Goal: Task Accomplishment & Management: Complete application form

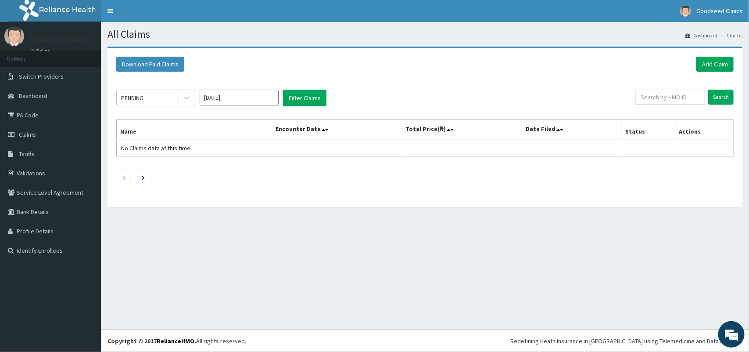
click at [174, 98] on div "PENDING" at bounding box center [147, 98] width 61 height 14
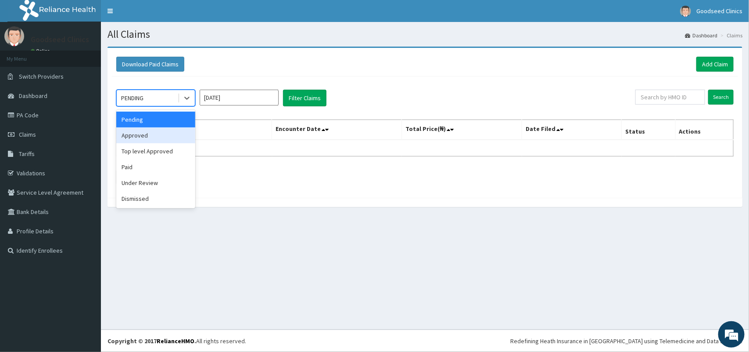
click at [163, 134] on div "Approved" at bounding box center [155, 135] width 79 height 16
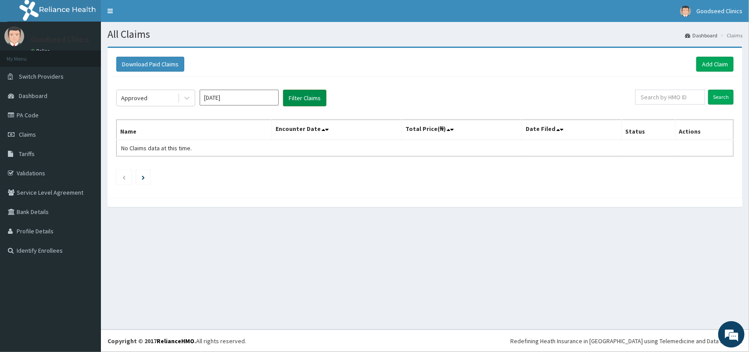
click at [309, 99] on button "Filter Claims" at bounding box center [304, 98] width 43 height 17
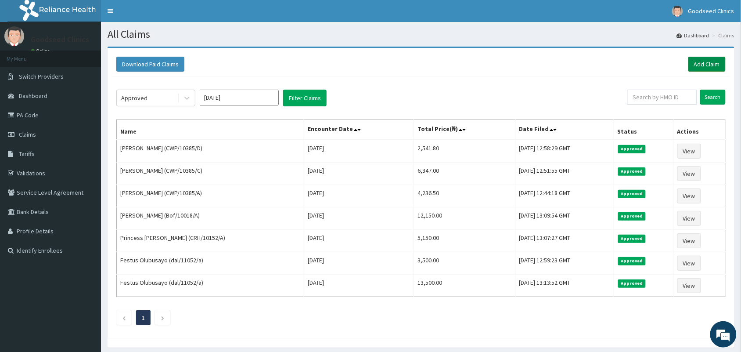
click at [692, 59] on link "Add Claim" at bounding box center [706, 64] width 37 height 15
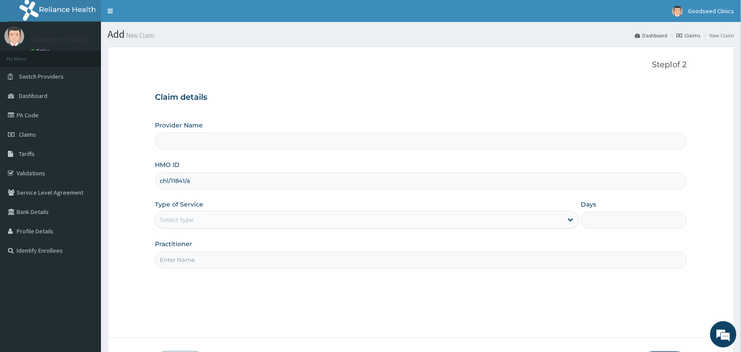
type input "chl/11841/a"
click at [310, 140] on input "Provider Name" at bounding box center [421, 141] width 532 height 17
click at [261, 226] on div "Select type" at bounding box center [358, 220] width 407 height 14
click at [304, 216] on div "Select type" at bounding box center [358, 220] width 407 height 14
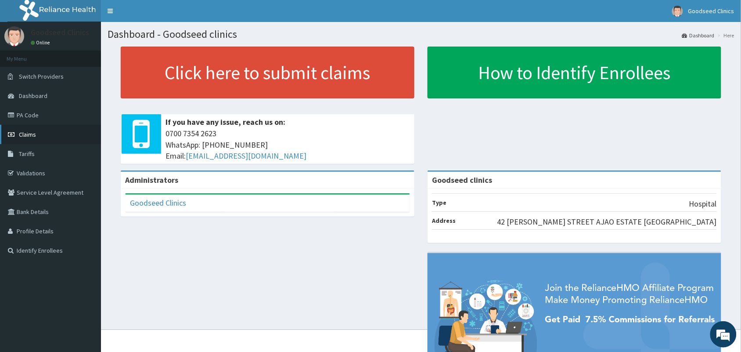
click at [30, 132] on span "Claims" at bounding box center [27, 134] width 17 height 8
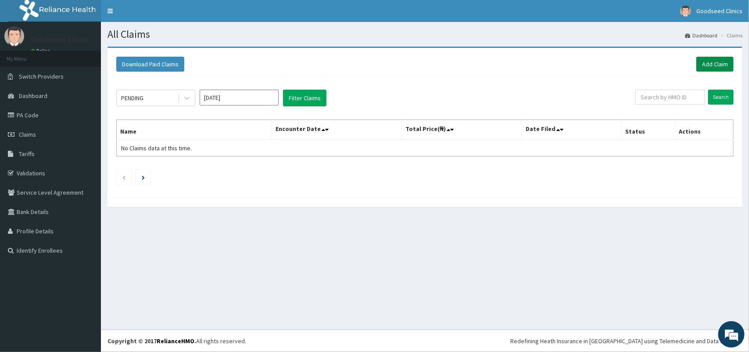
click at [717, 66] on link "Add Claim" at bounding box center [715, 64] width 37 height 15
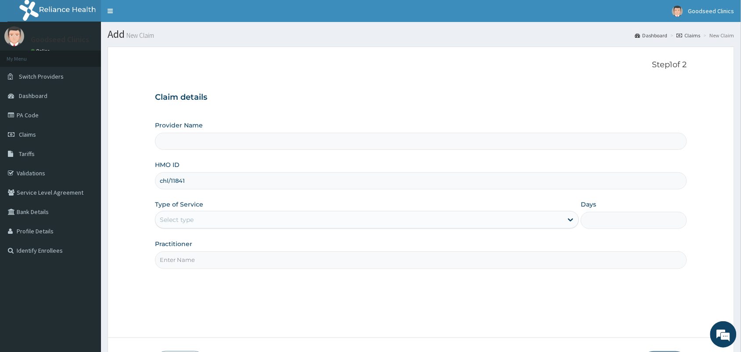
type input "chl/11841/"
type input "Goodseed clinics"
type input "chl/11841/a"
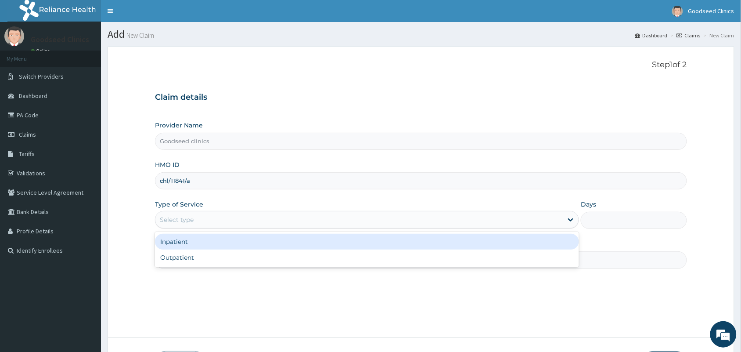
click at [508, 223] on div "Select type" at bounding box center [358, 220] width 407 height 14
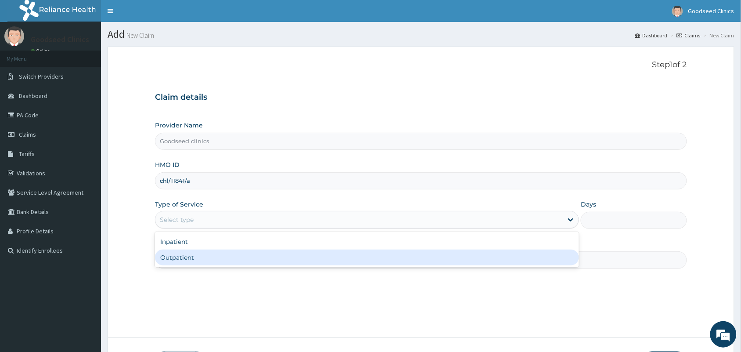
click at [489, 255] on div "Outpatient" at bounding box center [367, 257] width 424 height 16
type input "1"
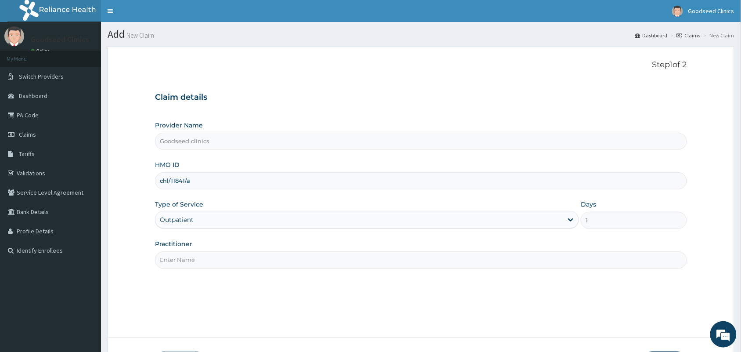
click at [543, 254] on input "Practitioner" at bounding box center [421, 259] width 532 height 17
click at [532, 264] on input "Practitioner" at bounding box center [421, 259] width 532 height 17
type input "dr [PERSON_NAME]"
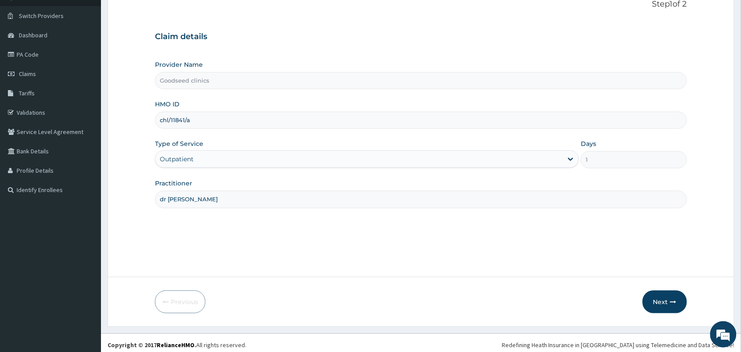
scroll to position [65, 0]
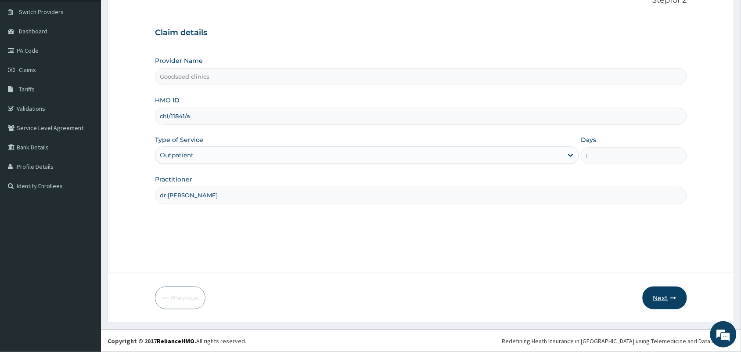
click at [664, 303] on button "Next" at bounding box center [665, 297] width 44 height 23
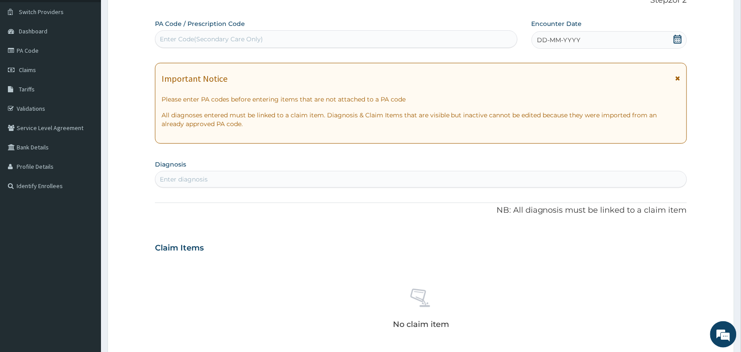
click at [676, 40] on icon at bounding box center [678, 39] width 8 height 9
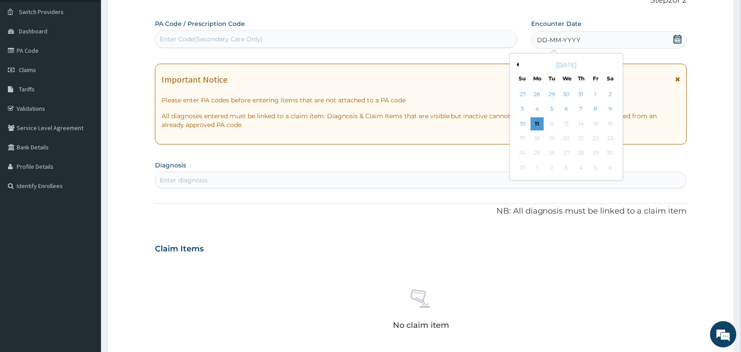
click at [596, 110] on div "8" at bounding box center [595, 109] width 13 height 13
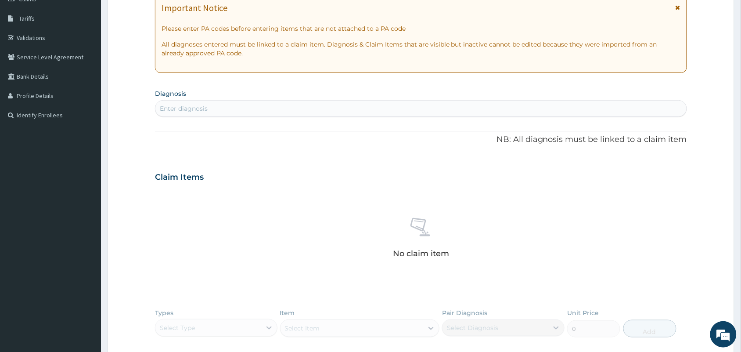
scroll to position [174, 0]
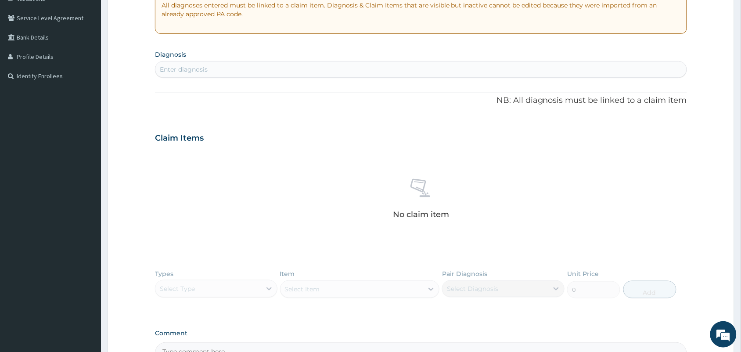
click at [453, 75] on div "Enter diagnosis" at bounding box center [420, 69] width 531 height 14
type input "malar"
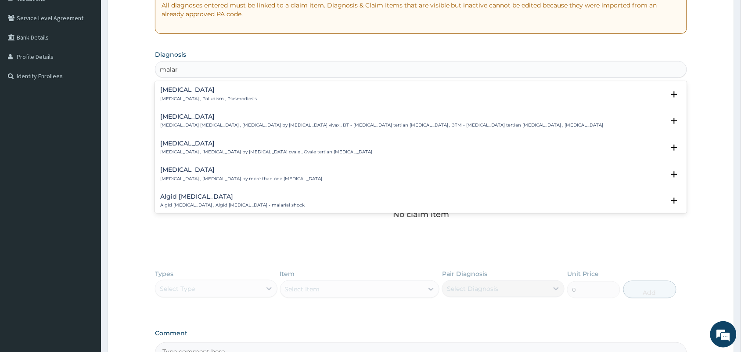
click at [349, 93] on div "[MEDICAL_DATA] [MEDICAL_DATA] , Paludism , Plasmodiosis" at bounding box center [421, 93] width 522 height 15
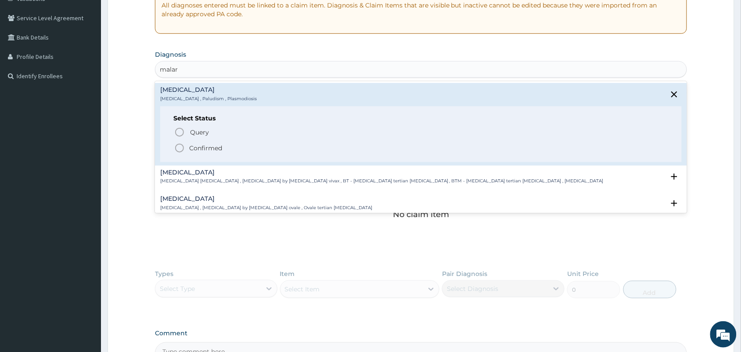
click at [324, 148] on span "Confirmed" at bounding box center [421, 148] width 494 height 11
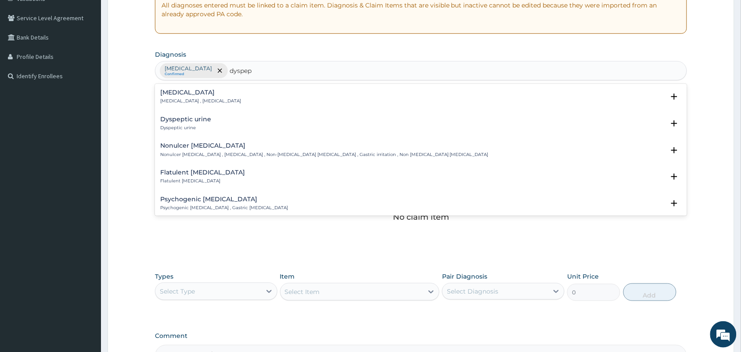
type input "dyspeps"
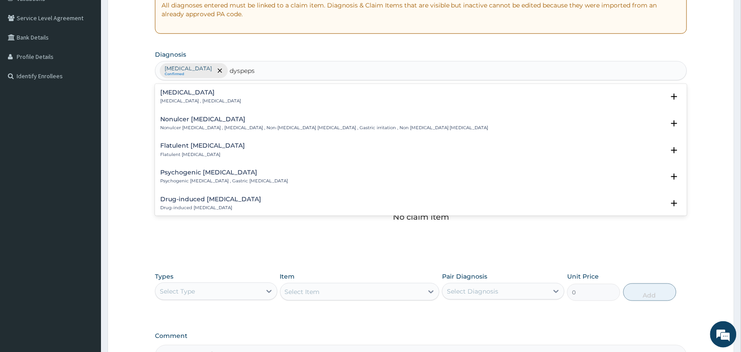
click at [214, 95] on div "[MEDICAL_DATA] [MEDICAL_DATA] , [MEDICAL_DATA]" at bounding box center [421, 96] width 522 height 15
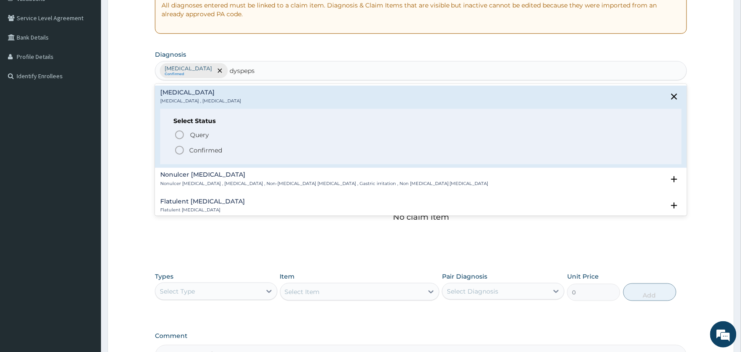
click at [181, 148] on icon "status option filled" at bounding box center [179, 150] width 11 height 11
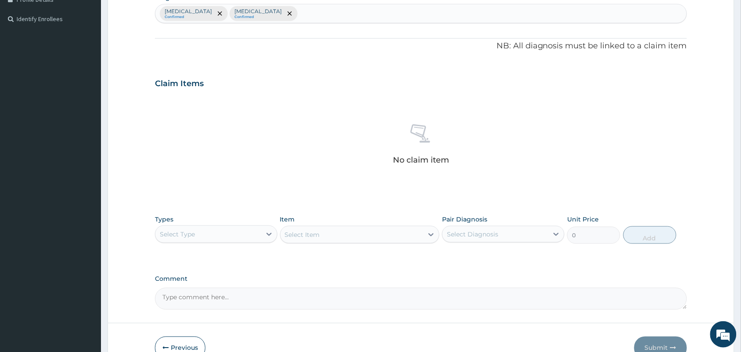
scroll to position [282, 0]
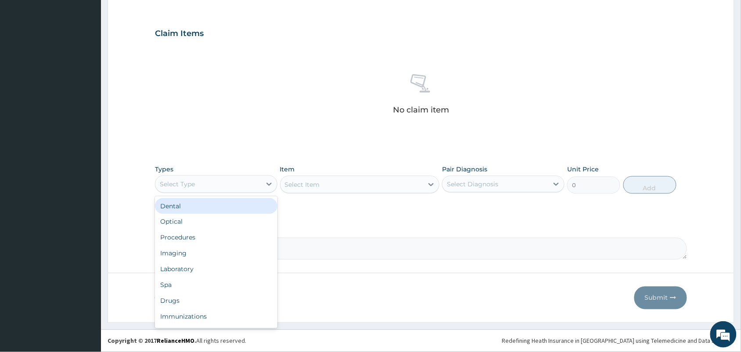
click at [258, 177] on div "Select Type" at bounding box center [208, 184] width 106 height 14
click at [215, 235] on div "Procedures" at bounding box center [216, 238] width 122 height 16
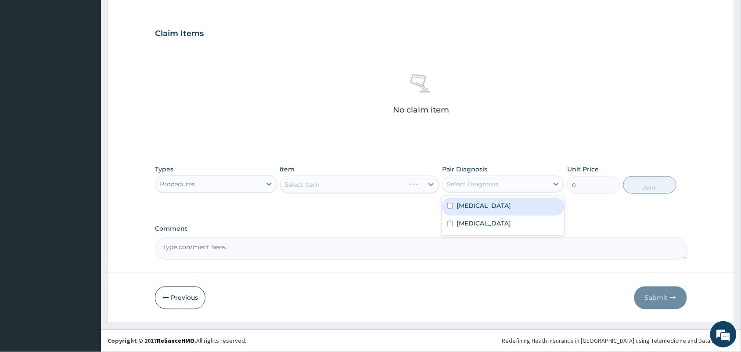
click at [475, 177] on div "Select Diagnosis" at bounding box center [496, 184] width 106 height 14
click at [455, 200] on div "[MEDICAL_DATA]" at bounding box center [503, 207] width 122 height 18
checkbox input "true"
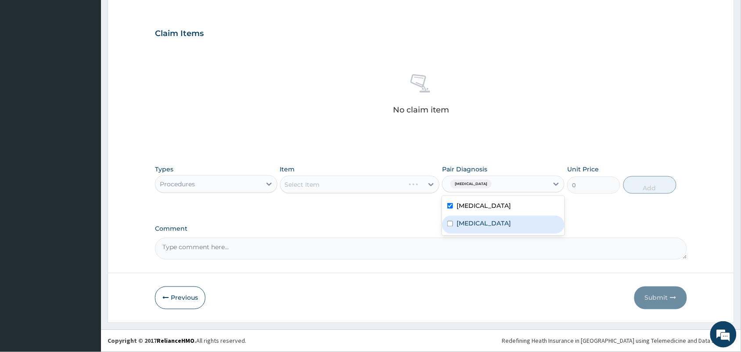
click at [448, 216] on div "[MEDICAL_DATA]" at bounding box center [503, 225] width 122 height 18
checkbox input "true"
click at [358, 187] on div "Select Item" at bounding box center [360, 185] width 160 height 18
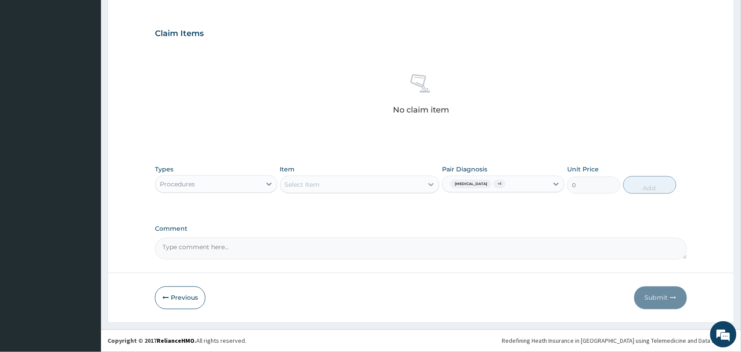
click at [431, 184] on icon at bounding box center [431, 184] width 9 height 9
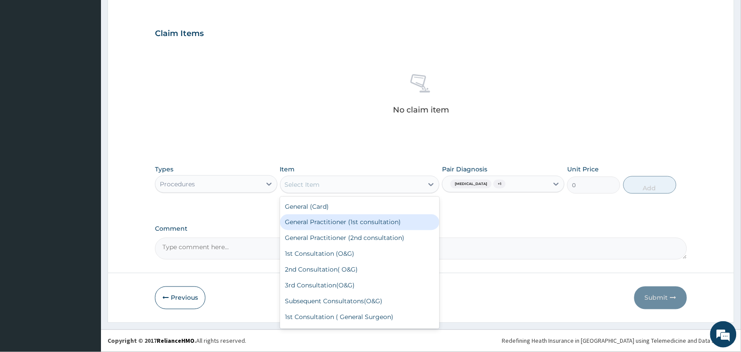
click at [389, 221] on div "General Practitioner (1st consultation)" at bounding box center [360, 222] width 160 height 16
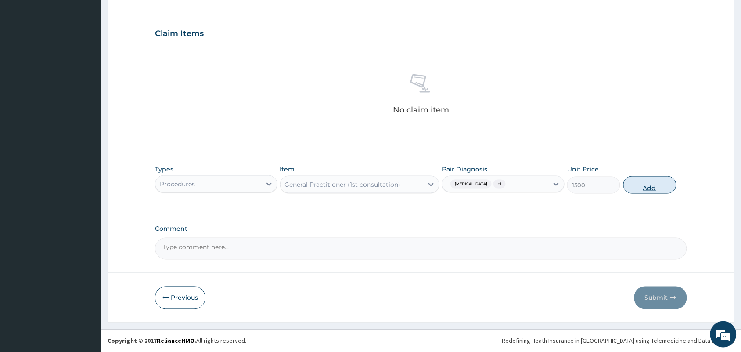
click at [655, 181] on button "Add" at bounding box center [649, 185] width 53 height 18
type input "0"
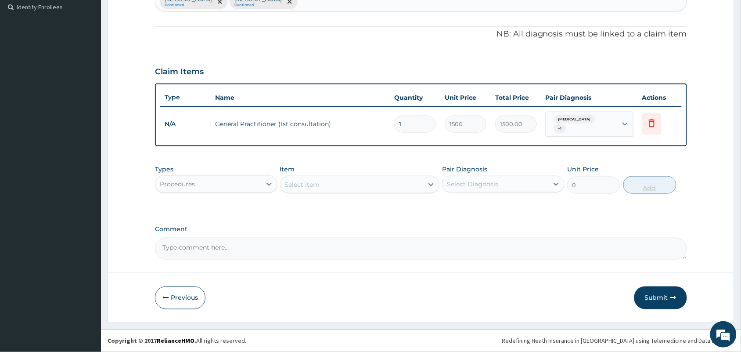
scroll to position [239, 0]
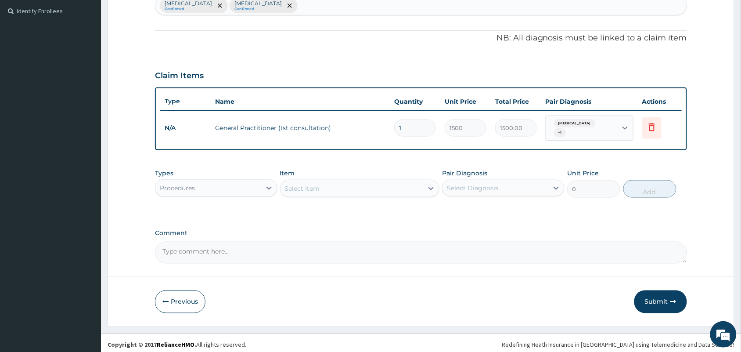
click at [243, 181] on div "Procedures" at bounding box center [208, 188] width 106 height 14
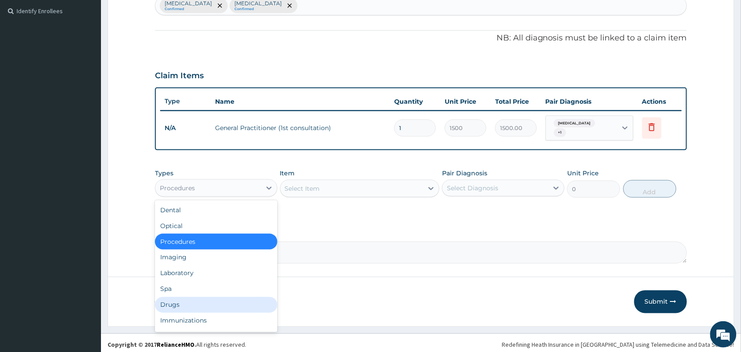
click at [196, 304] on div "Drugs" at bounding box center [216, 305] width 122 height 16
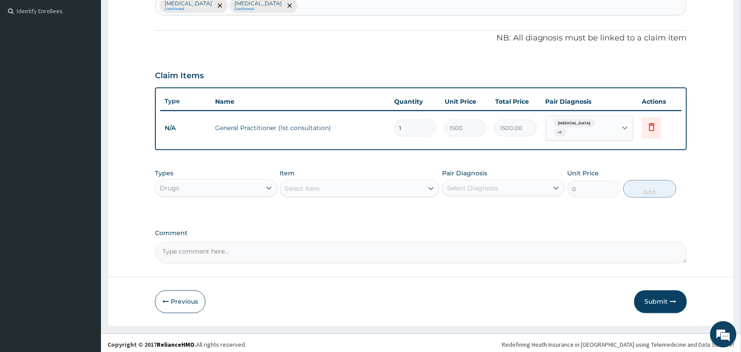
click at [393, 189] on div "Select Item" at bounding box center [352, 188] width 143 height 14
click at [536, 185] on div "Select Diagnosis" at bounding box center [496, 188] width 106 height 14
click at [454, 209] on div "[MEDICAL_DATA]" at bounding box center [503, 211] width 122 height 18
checkbox input "true"
click at [368, 184] on div "Select Item" at bounding box center [352, 188] width 143 height 14
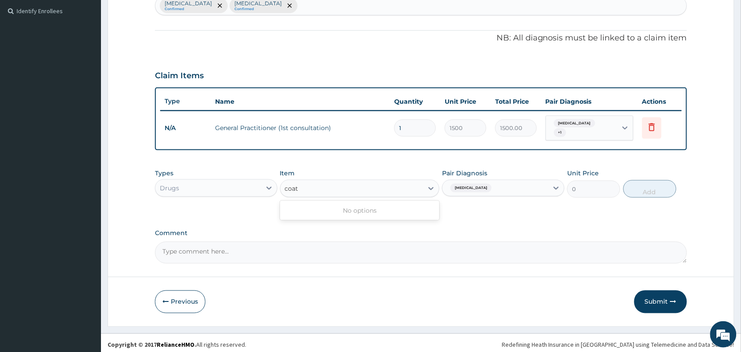
type input "coa"
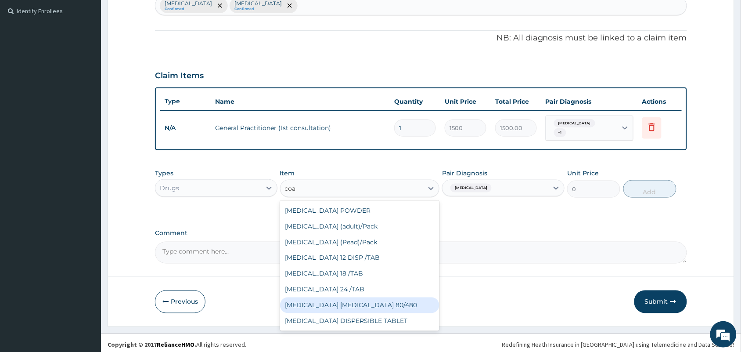
click at [353, 297] on div "[MEDICAL_DATA] [MEDICAL_DATA] 80/480" at bounding box center [360, 305] width 160 height 16
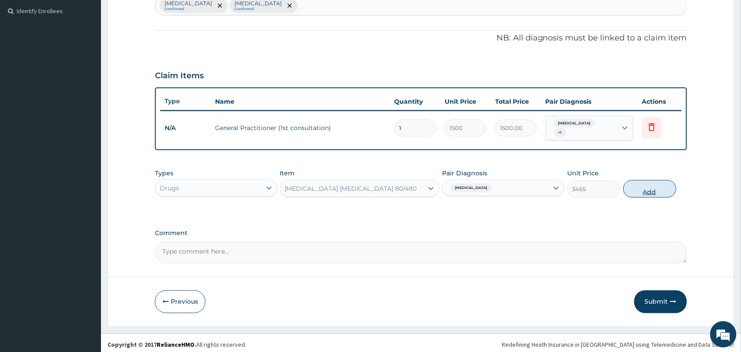
click at [651, 189] on button "Add" at bounding box center [649, 189] width 53 height 18
type input "0"
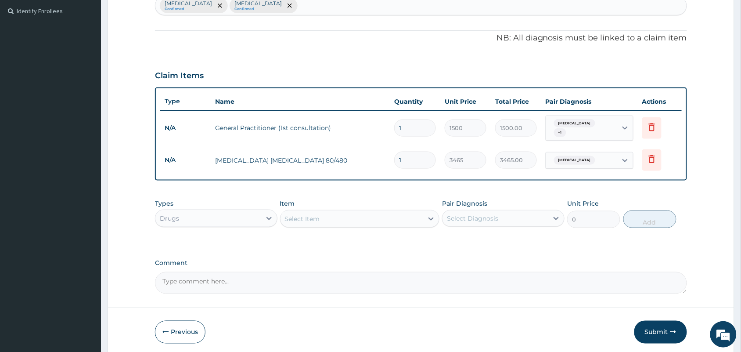
click at [397, 218] on div "Select Item" at bounding box center [352, 219] width 143 height 14
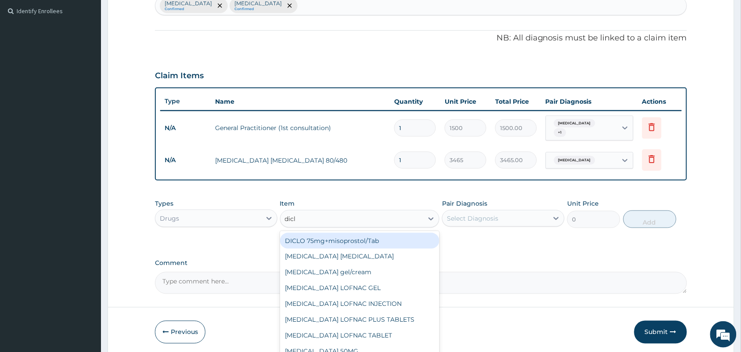
type input "diclo"
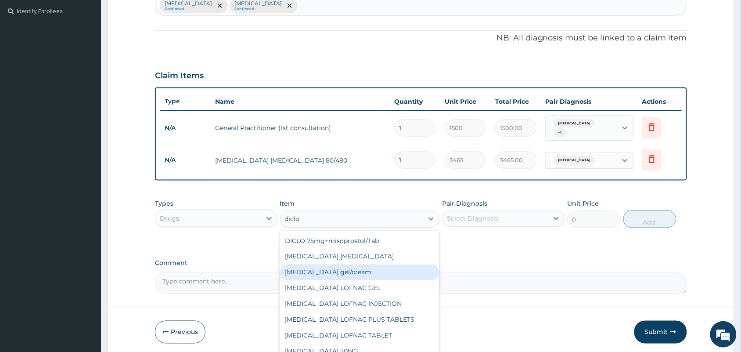
scroll to position [55, 0]
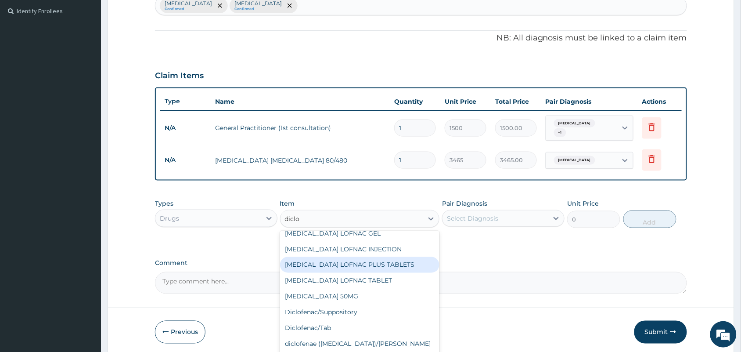
click at [362, 260] on div "[MEDICAL_DATA] LOFNAC PLUS TABLETS" at bounding box center [360, 265] width 160 height 16
type input "315"
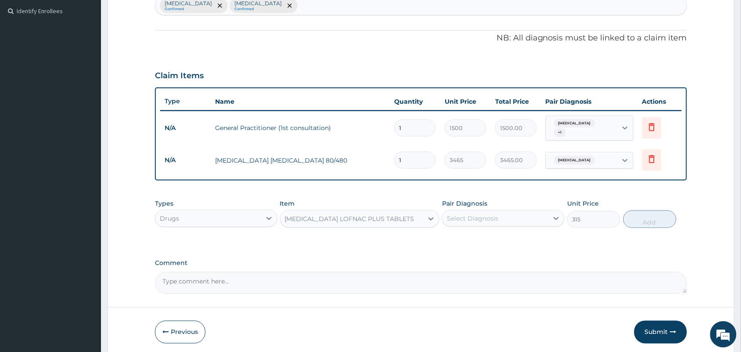
click at [533, 218] on div "Select Diagnosis" at bounding box center [496, 218] width 106 height 14
drag, startPoint x: 466, startPoint y: 241, endPoint x: 573, endPoint y: 229, distance: 107.8
click at [466, 241] on div "[MEDICAL_DATA]" at bounding box center [503, 241] width 122 height 18
checkbox input "true"
click at [635, 215] on button "Add" at bounding box center [649, 219] width 53 height 18
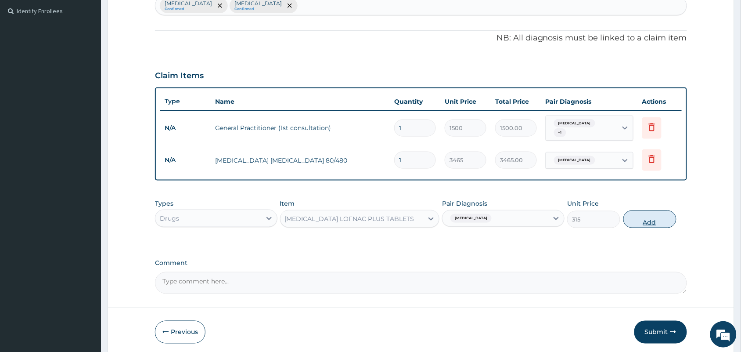
type input "0"
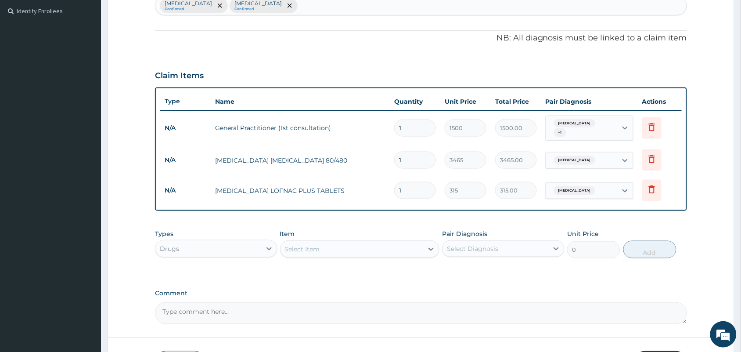
type input "10"
type input "3150.00"
type input "10"
drag, startPoint x: 308, startPoint y: 31, endPoint x: 311, endPoint y: 47, distance: 16.1
click at [310, 43] on div "PA Code / Prescription Code Enter Code(Secondary Care Only) Encounter Date [DAT…" at bounding box center [421, 84] width 532 height 479
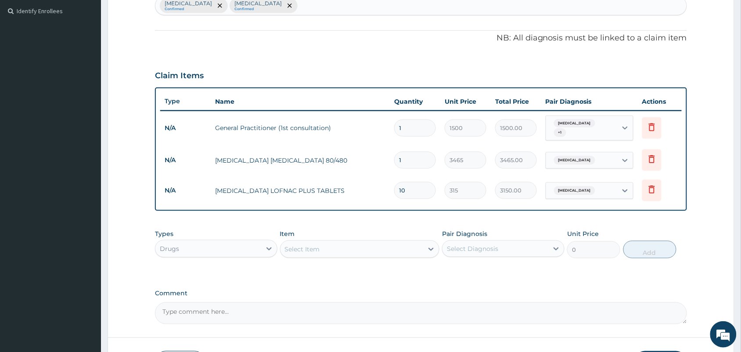
click at [301, 7] on div "PA Code / Prescription Code Enter Code(Secondary Care Only) Encounter Date [DAT…" at bounding box center [421, 84] width 532 height 479
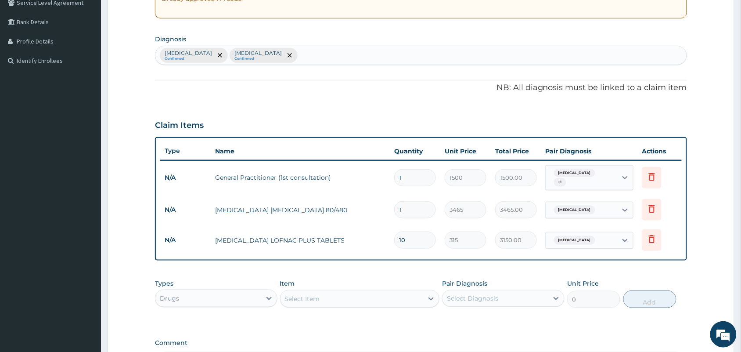
scroll to position [184, 0]
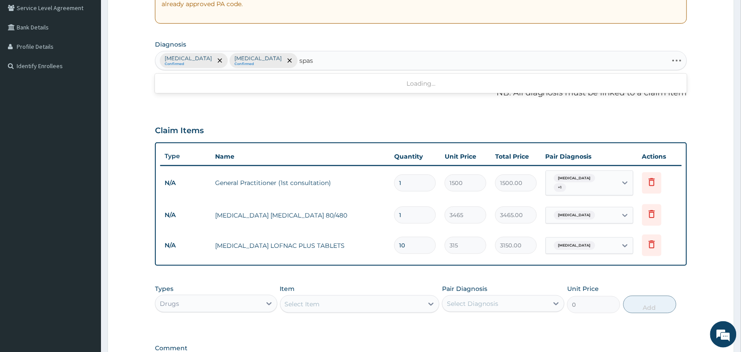
type input "[MEDICAL_DATA]"
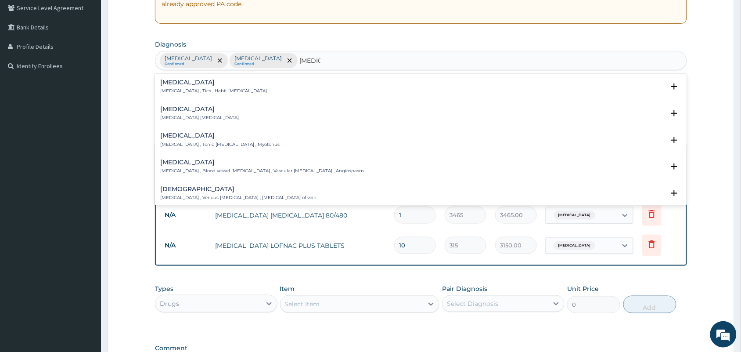
click at [197, 116] on p "[MEDICAL_DATA] [MEDICAL_DATA]" at bounding box center [199, 118] width 79 height 6
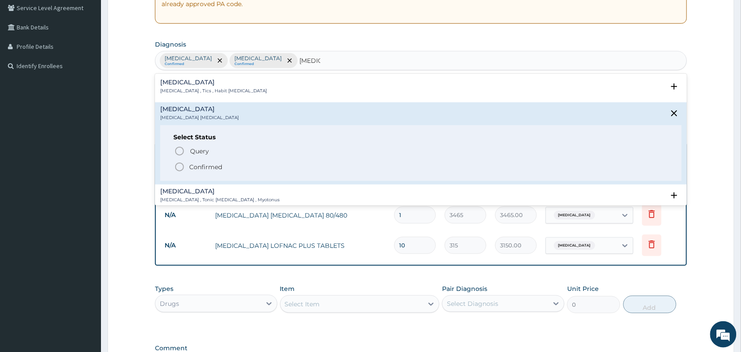
click at [180, 167] on icon "status option filled" at bounding box center [179, 167] width 11 height 11
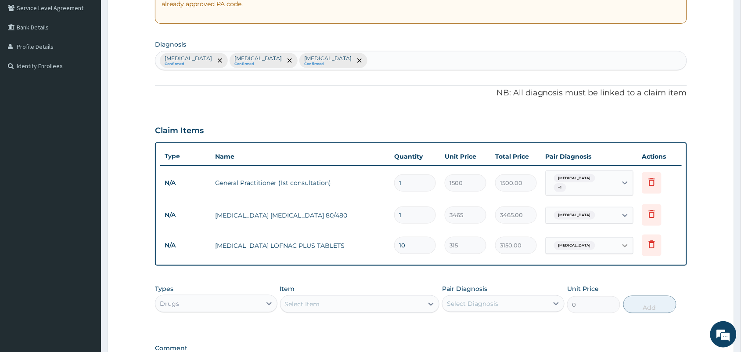
click at [619, 240] on div at bounding box center [625, 246] width 16 height 16
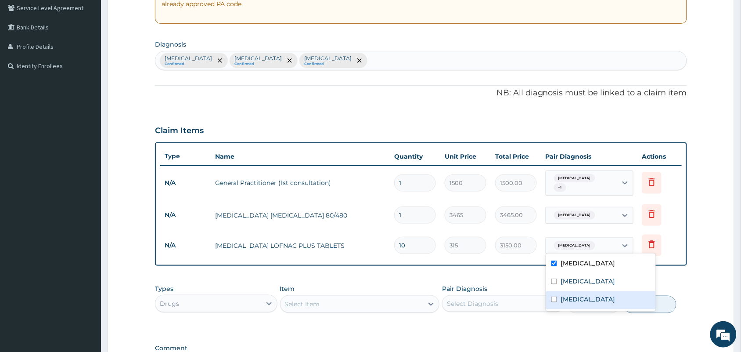
click at [561, 297] on label "[MEDICAL_DATA]" at bounding box center [588, 299] width 54 height 9
checkbox input "true"
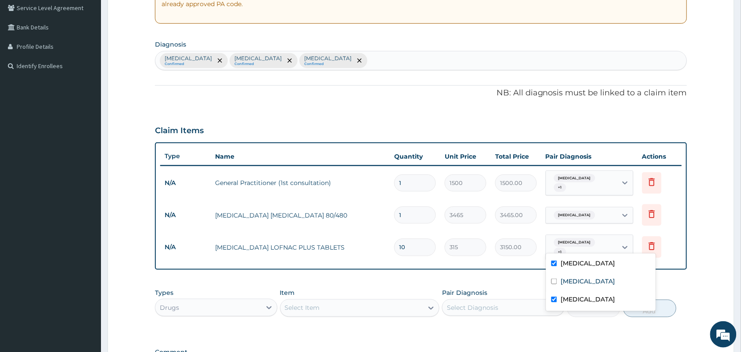
click at [349, 301] on div "Select Item" at bounding box center [352, 308] width 143 height 14
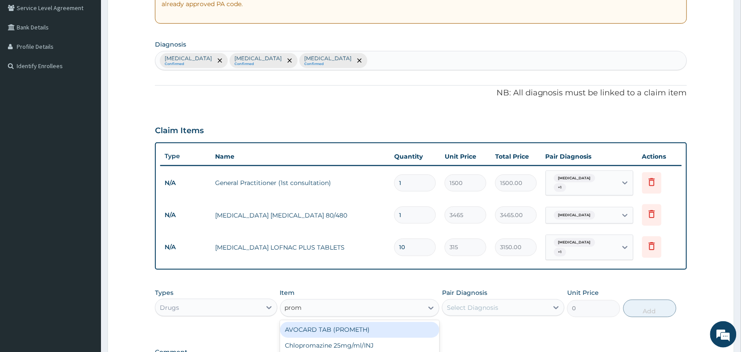
type input "prome"
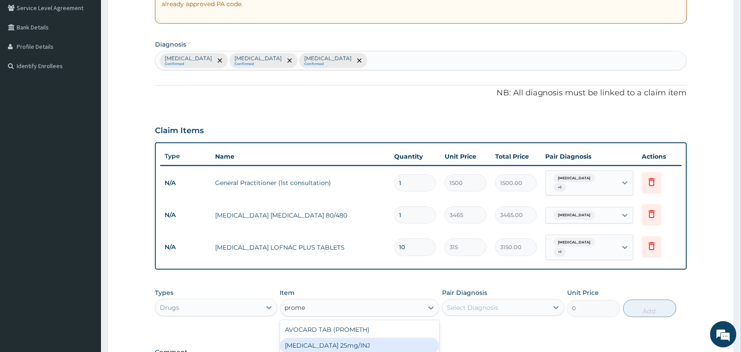
scroll to position [239, 0]
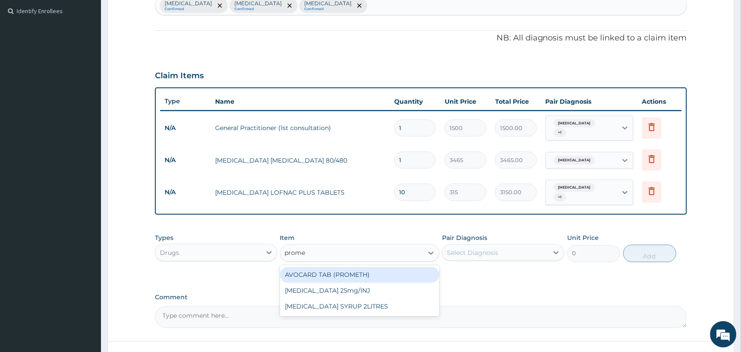
click at [393, 267] on div "AVOCARD TAB (PROMETH)" at bounding box center [360, 275] width 160 height 16
type input "33.6"
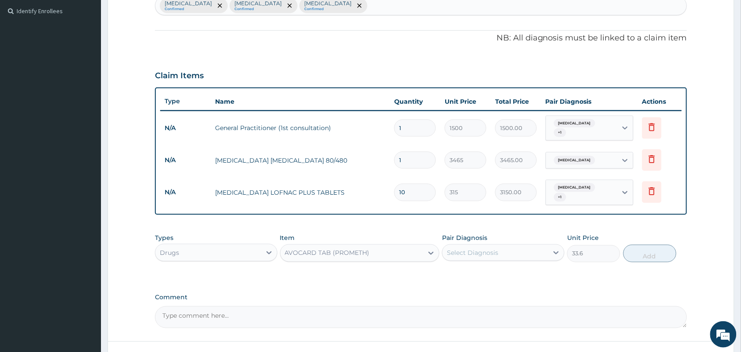
click at [518, 247] on div "Select Diagnosis" at bounding box center [496, 252] width 106 height 14
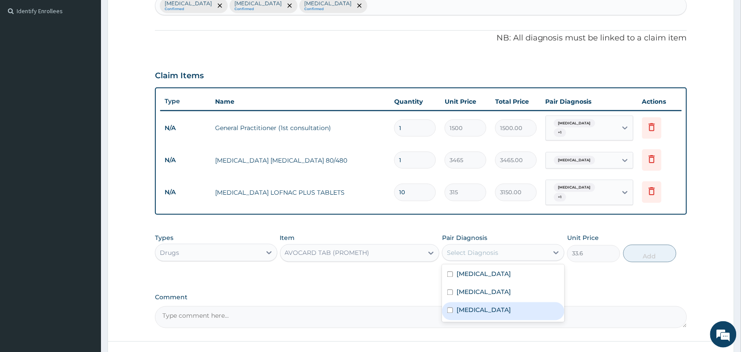
click at [454, 302] on div "[MEDICAL_DATA]" at bounding box center [503, 311] width 122 height 18
checkbox input "true"
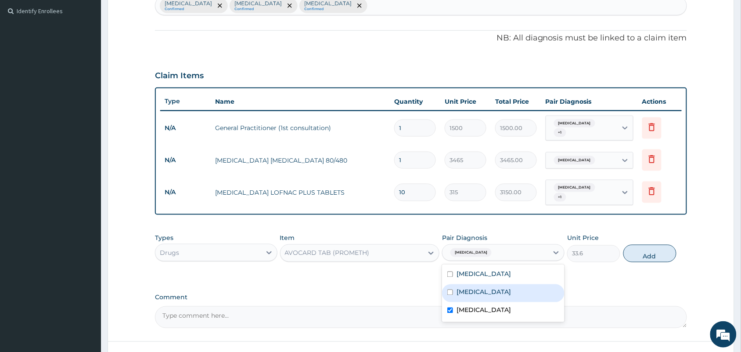
click at [503, 288] on div "[MEDICAL_DATA]" at bounding box center [503, 293] width 122 height 18
checkbox input "true"
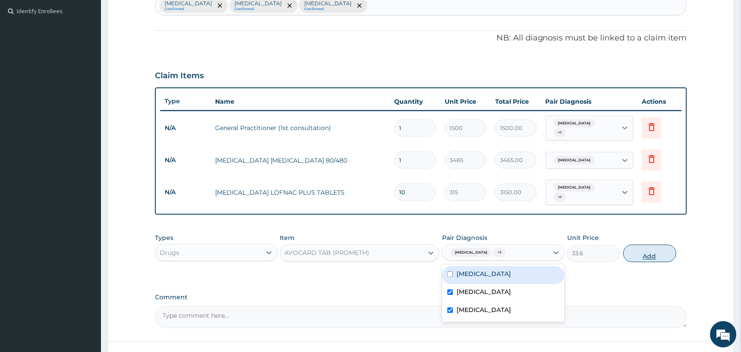
click at [637, 245] on button "Add" at bounding box center [649, 254] width 53 height 18
type input "0"
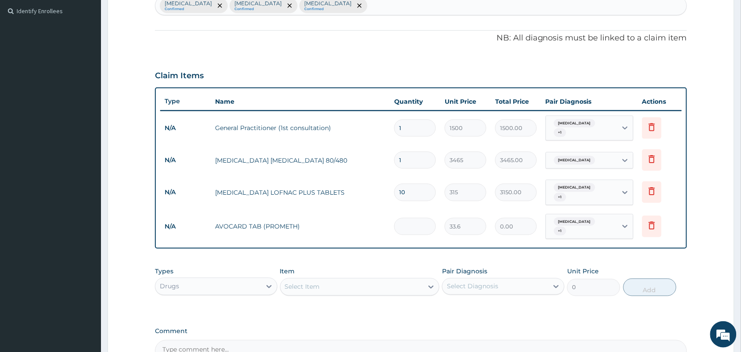
type input "0.00"
type input "2"
type input "67.20"
type input "2"
